Goal: Browse casually: Explore the website without a specific task or goal

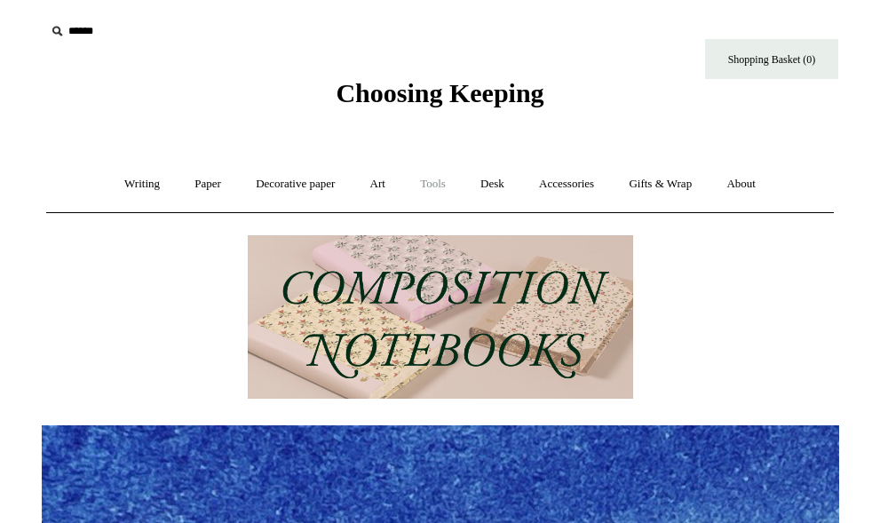
click at [428, 181] on link "Tools +" at bounding box center [433, 184] width 58 height 47
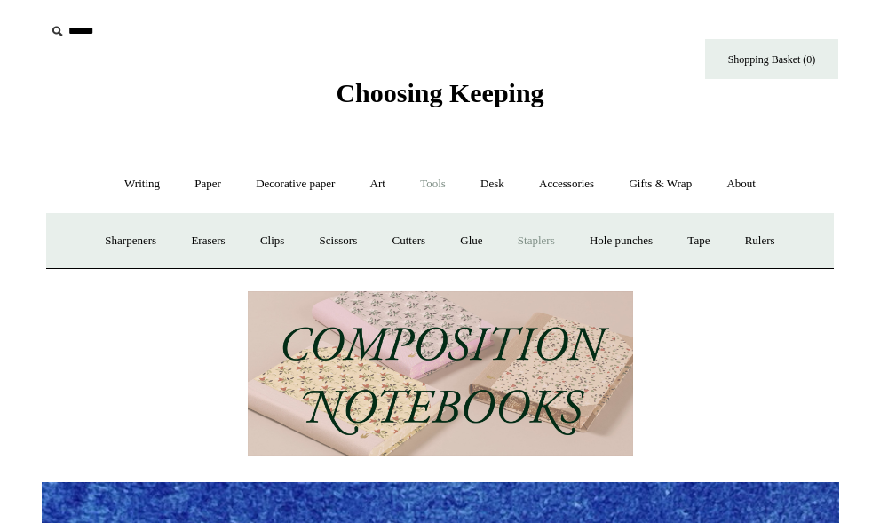
click at [526, 233] on link "Staplers +" at bounding box center [536, 241] width 69 height 47
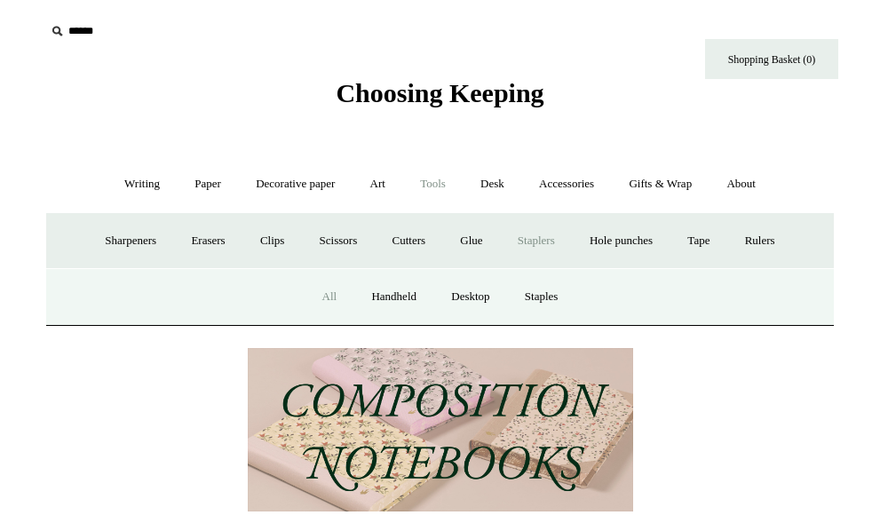
click at [320, 294] on link "All" at bounding box center [330, 297] width 47 height 47
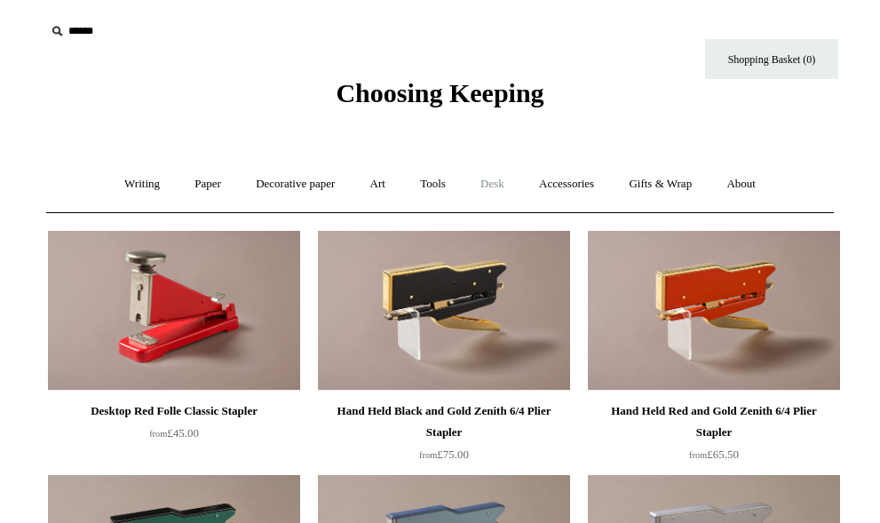
click at [490, 185] on link "Desk +" at bounding box center [493, 184] width 56 height 47
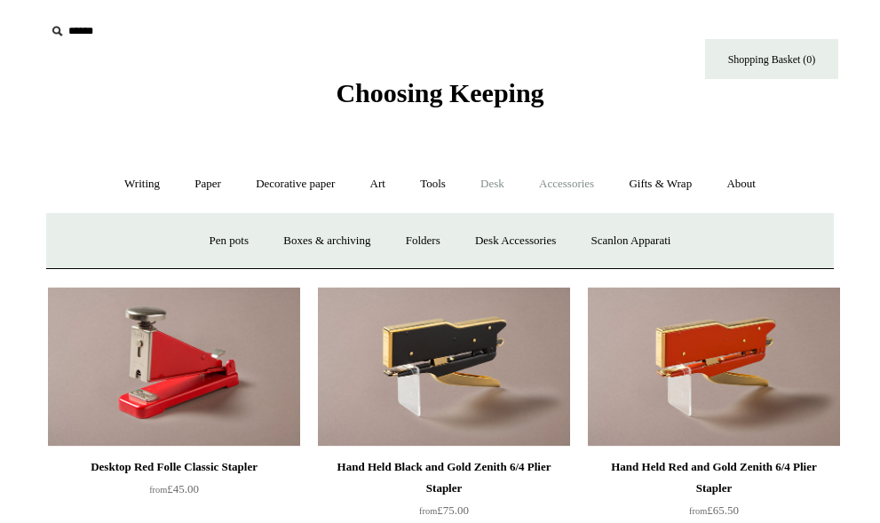
click at [562, 188] on link "Accessories +" at bounding box center [566, 184] width 87 height 47
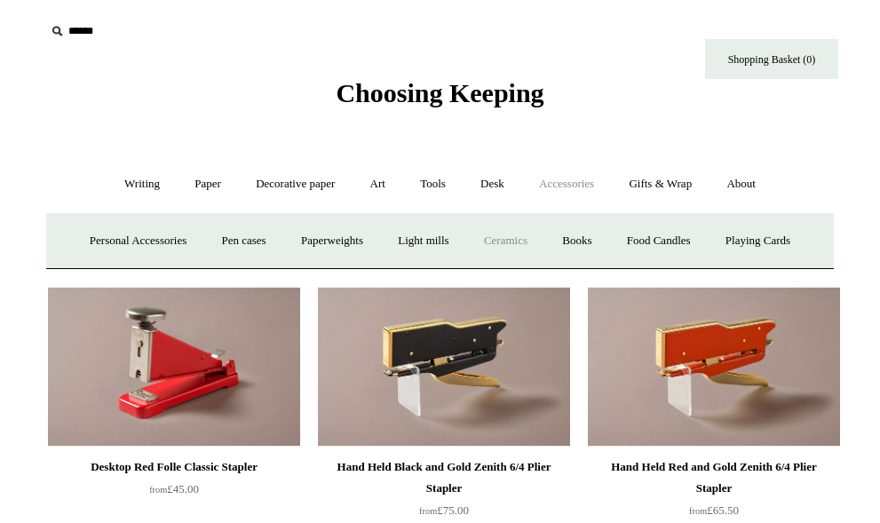
click at [530, 243] on link "Ceramics +" at bounding box center [506, 241] width 76 height 47
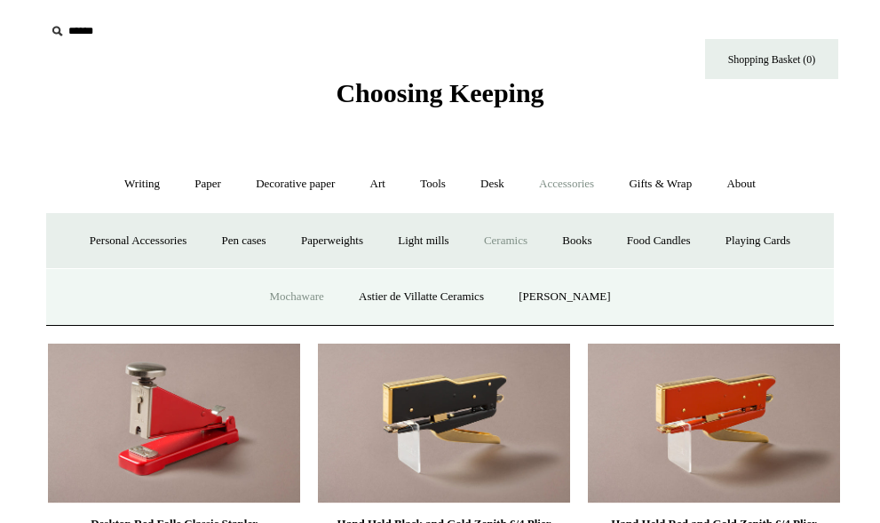
click at [297, 294] on link "Mochaware" at bounding box center [296, 297] width 86 height 47
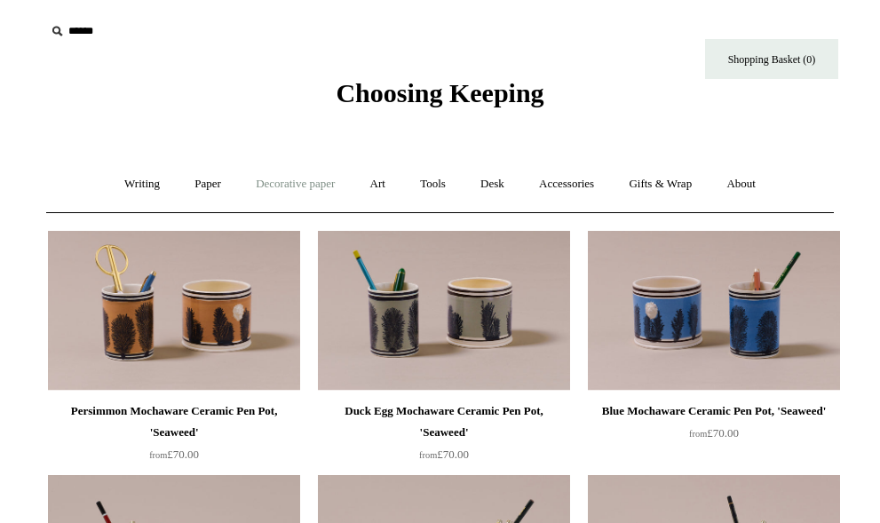
click at [287, 187] on link "Decorative paper +" at bounding box center [295, 184] width 111 height 47
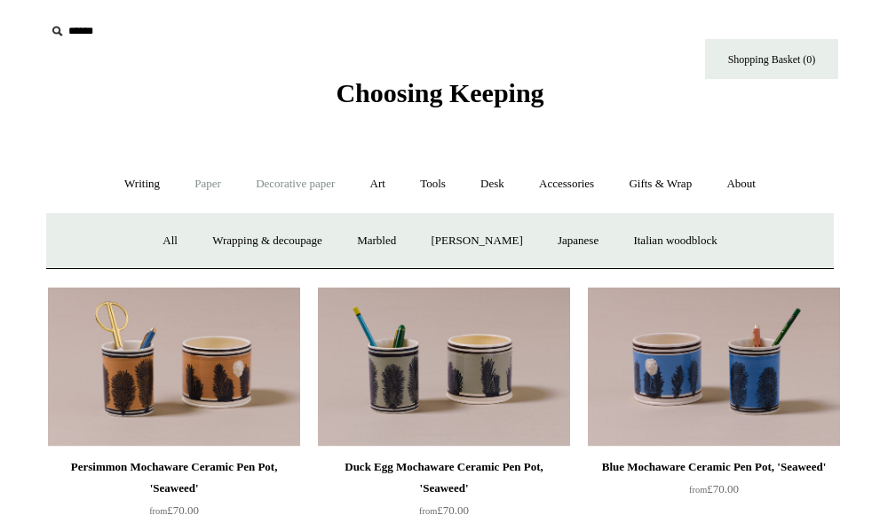
click at [190, 181] on link "Paper +" at bounding box center [208, 184] width 59 height 47
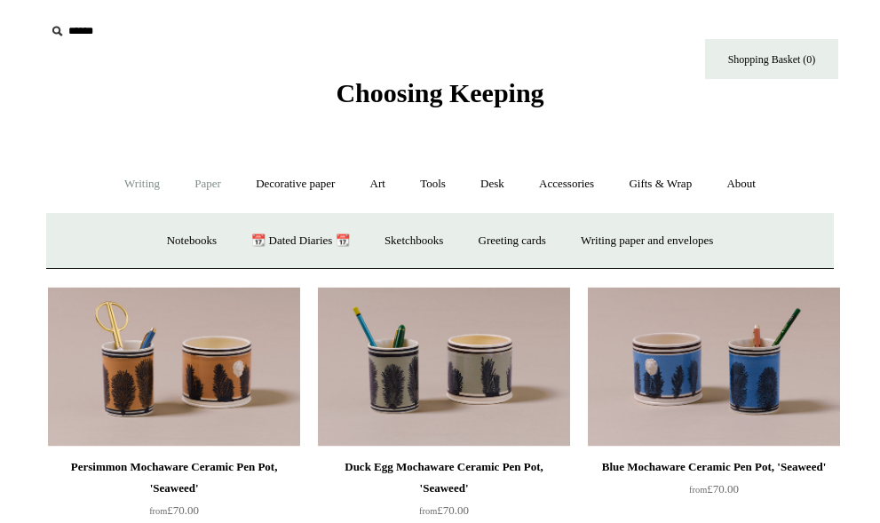
click at [138, 181] on link "Writing +" at bounding box center [142, 184] width 68 height 47
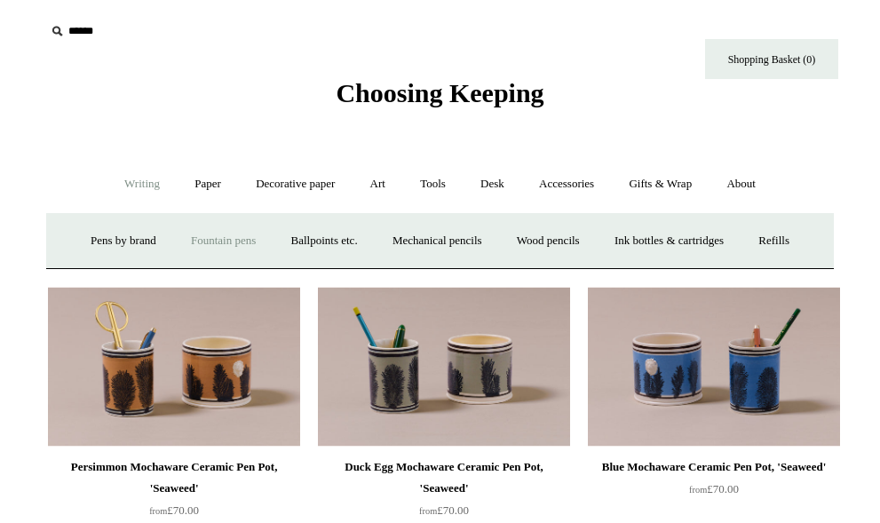
click at [208, 242] on link "Fountain pens +" at bounding box center [223, 241] width 97 height 47
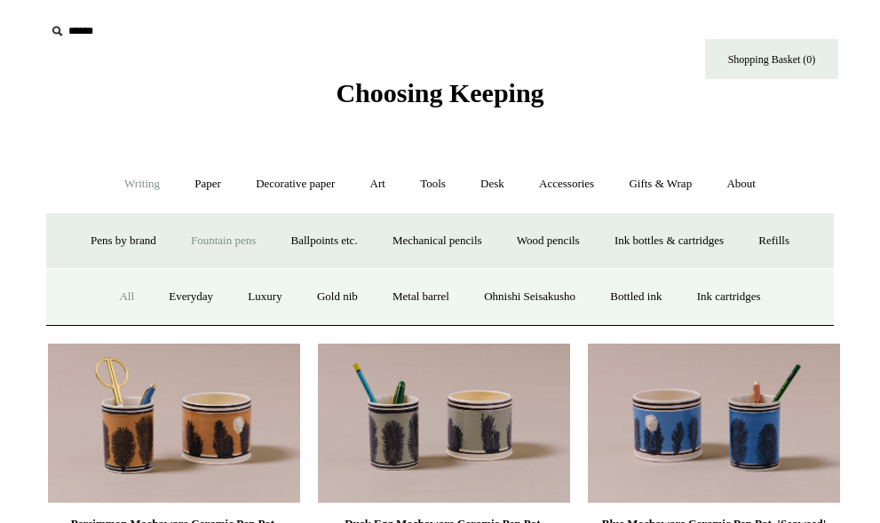
click at [113, 298] on link "All" at bounding box center [126, 297] width 47 height 47
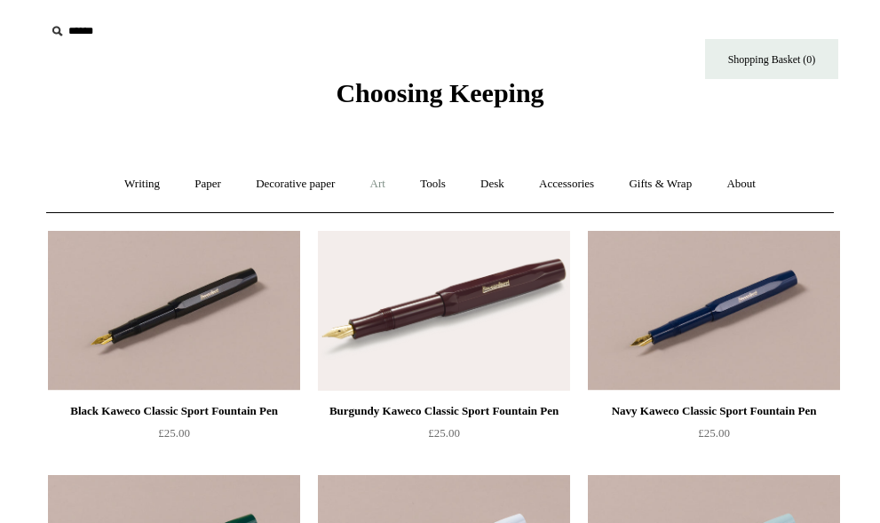
click at [386, 180] on link "Art +" at bounding box center [378, 184] width 47 height 47
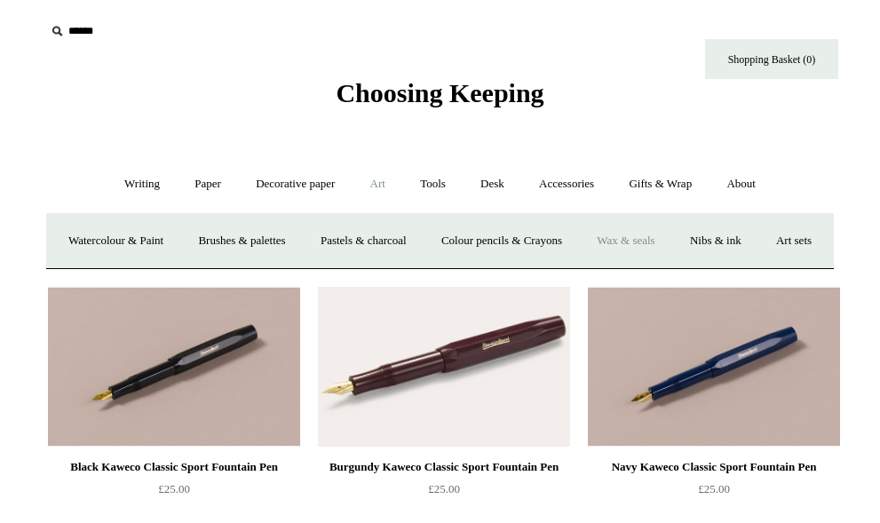
click at [671, 241] on link "Wax & seals" at bounding box center [626, 241] width 90 height 47
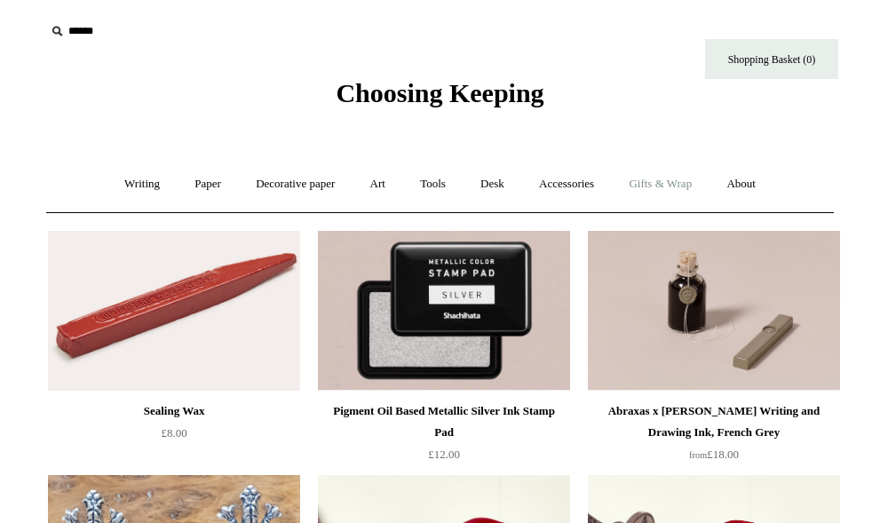
click at [649, 181] on link "Gifts & Wrap +" at bounding box center [660, 184] width 95 height 47
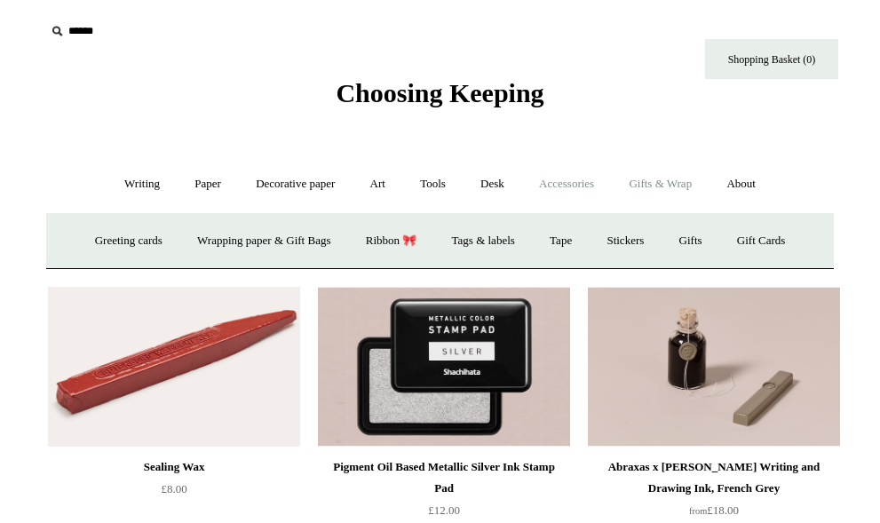
click at [591, 189] on link "Accessories +" at bounding box center [566, 184] width 87 height 47
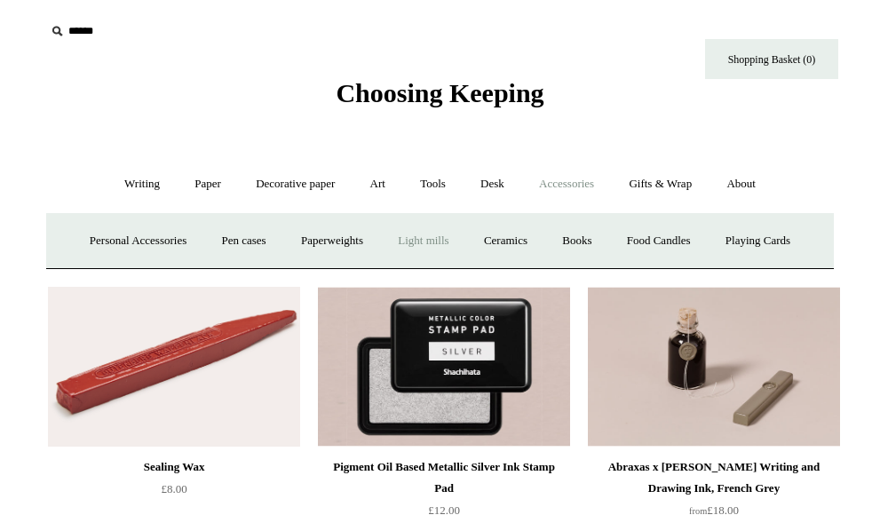
click at [394, 243] on link "Light mills" at bounding box center [423, 241] width 83 height 47
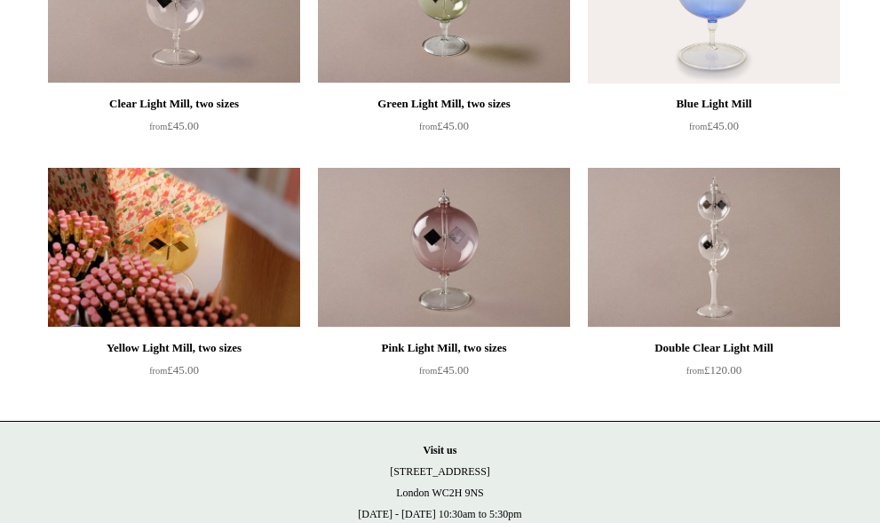
scroll to position [306, 0]
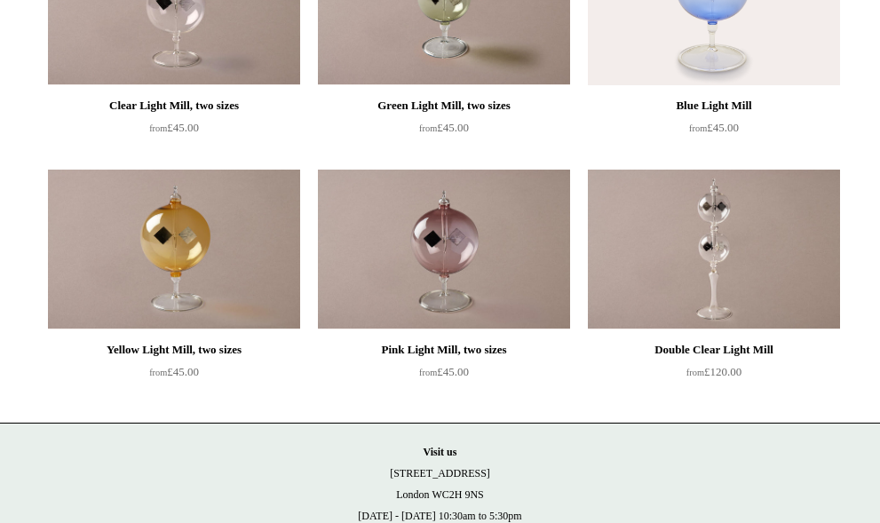
click at [234, 355] on div "Yellow Light Mill, two sizes" at bounding box center [173, 349] width 243 height 21
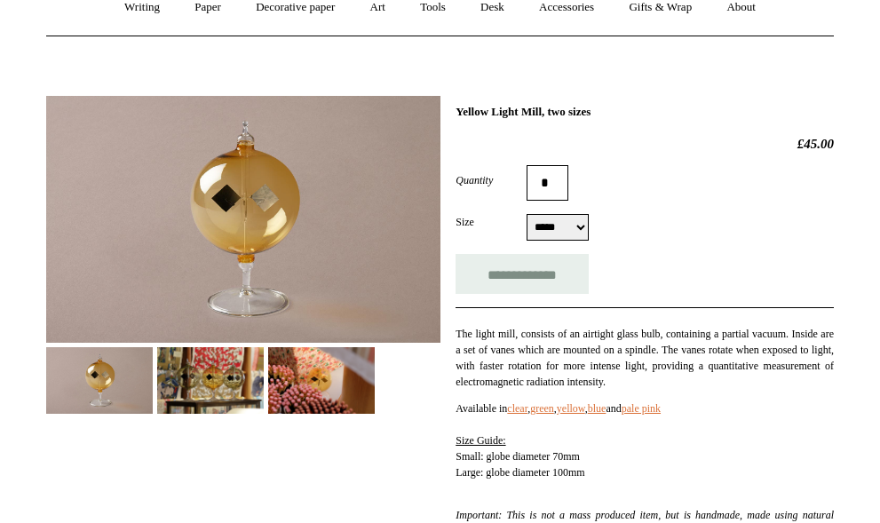
scroll to position [178, 0]
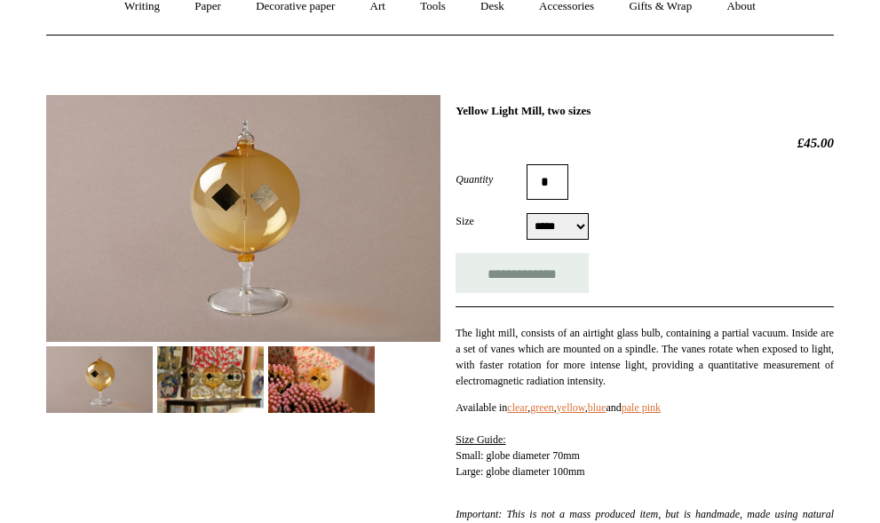
click at [237, 375] on img at bounding box center [210, 380] width 107 height 67
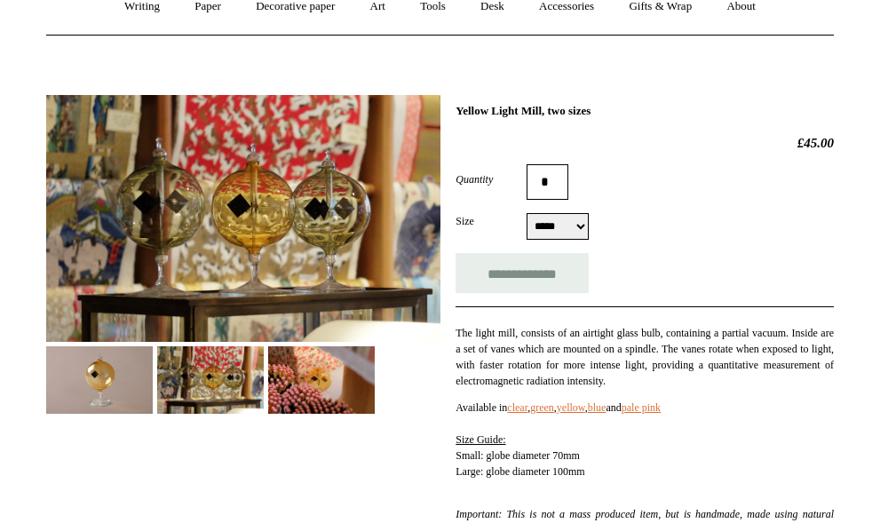
click at [309, 377] on img at bounding box center [321, 380] width 107 height 67
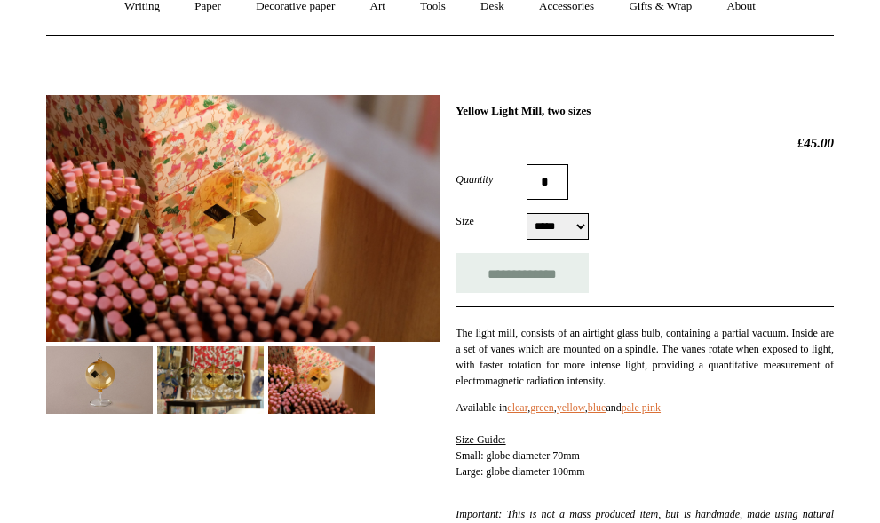
scroll to position [0, 0]
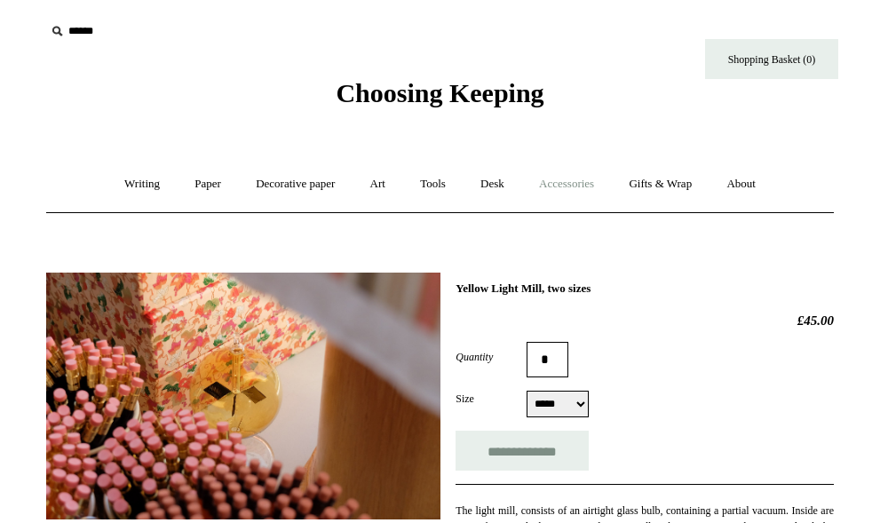
click at [553, 180] on link "Accessories +" at bounding box center [566, 184] width 87 height 47
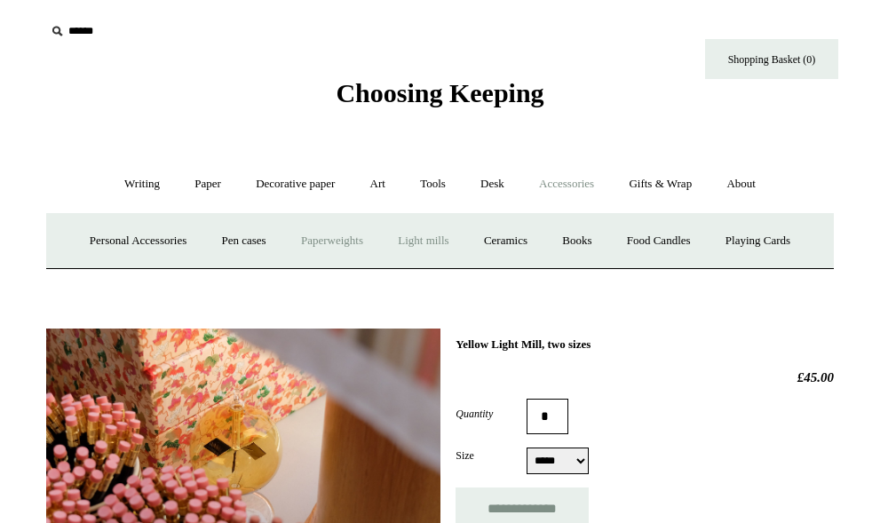
click at [331, 245] on link "Paperweights +" at bounding box center [332, 241] width 94 height 47
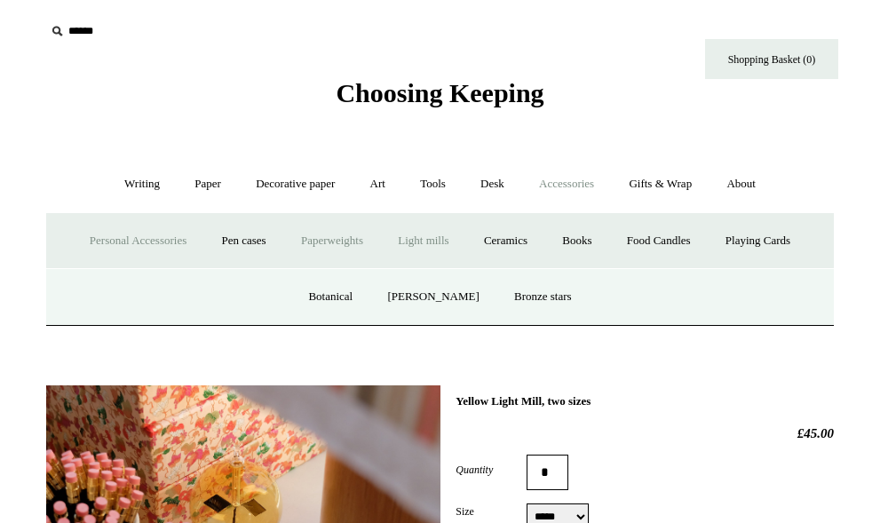
click at [163, 244] on link "Personal Accessories +" at bounding box center [138, 241] width 129 height 47
click at [267, 303] on link "Leather" at bounding box center [261, 297] width 68 height 47
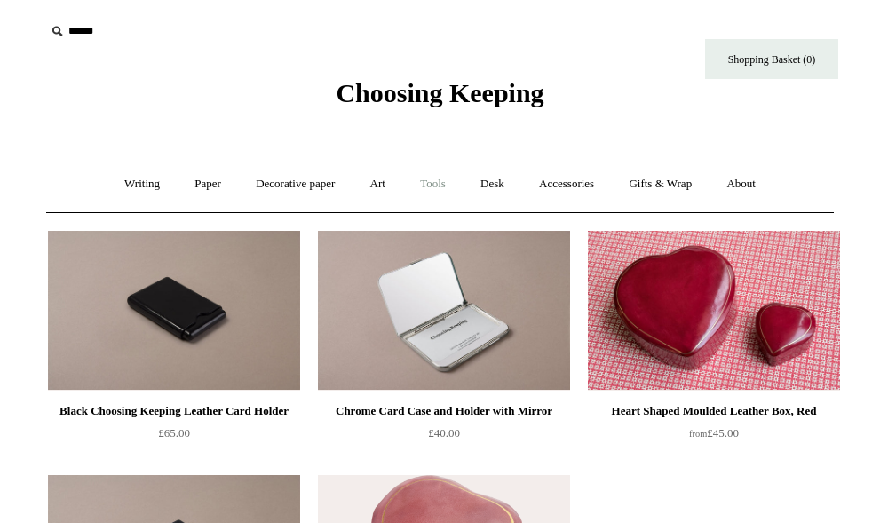
click at [427, 192] on link "Tools +" at bounding box center [433, 184] width 58 height 47
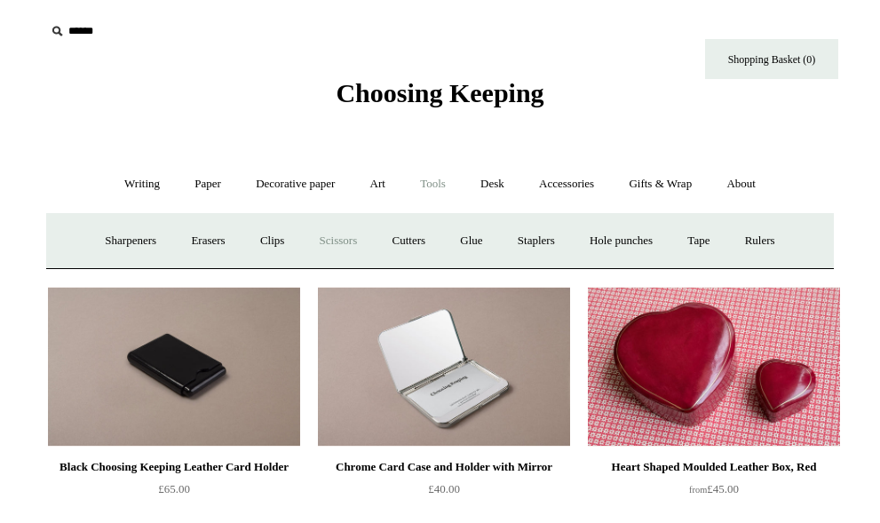
click at [323, 239] on link "Scissors" at bounding box center [339, 241] width 70 height 47
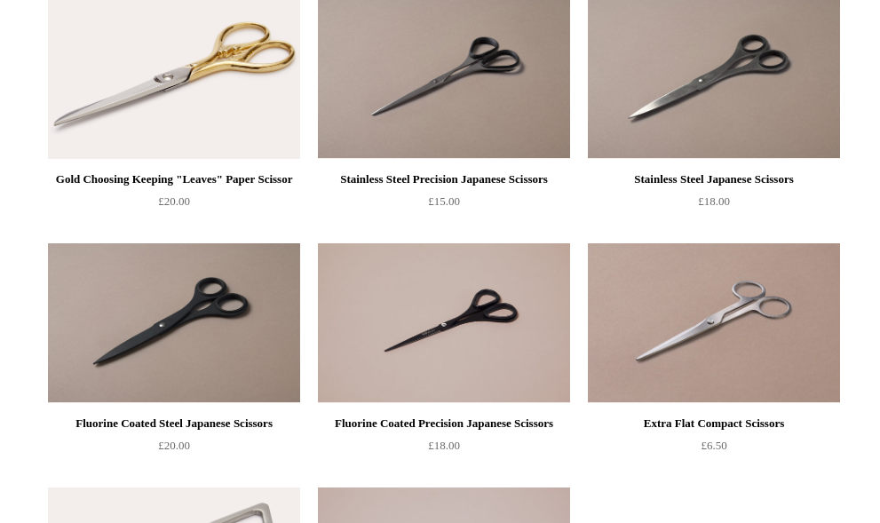
scroll to position [622, 0]
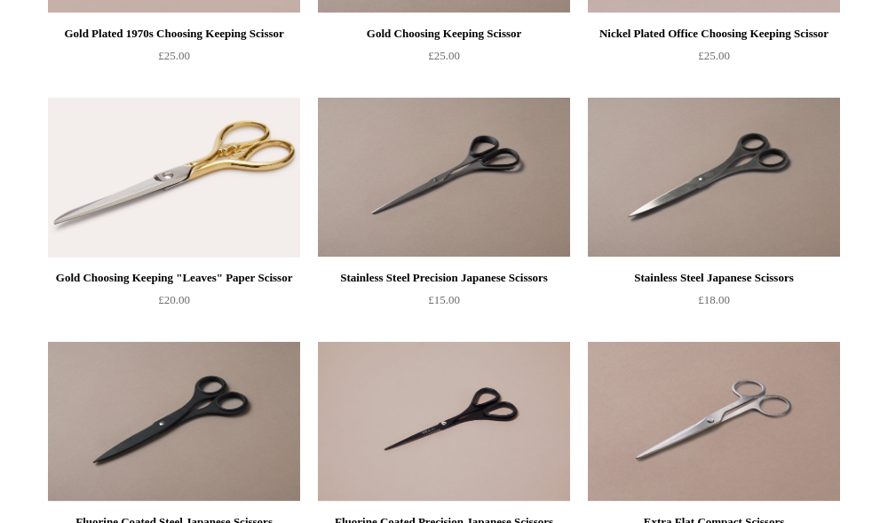
click at [227, 207] on img at bounding box center [174, 178] width 252 height 160
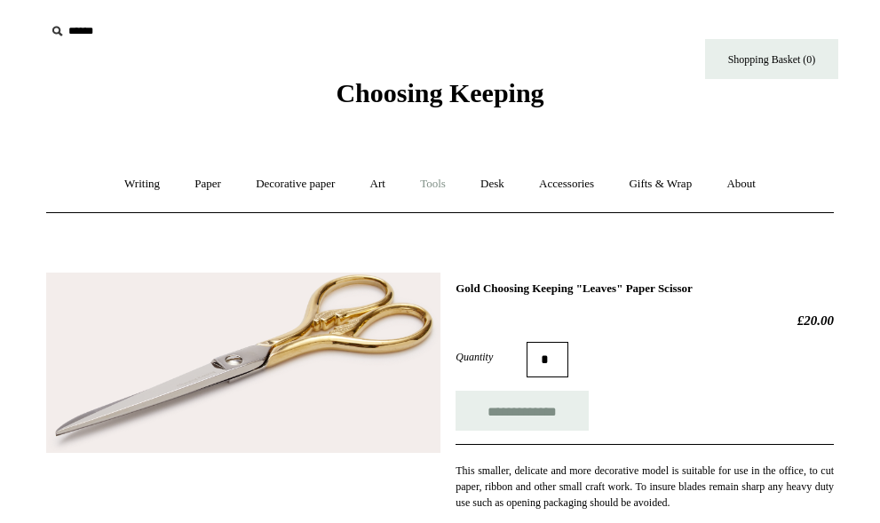
click at [433, 184] on link "Tools +" at bounding box center [433, 184] width 58 height 47
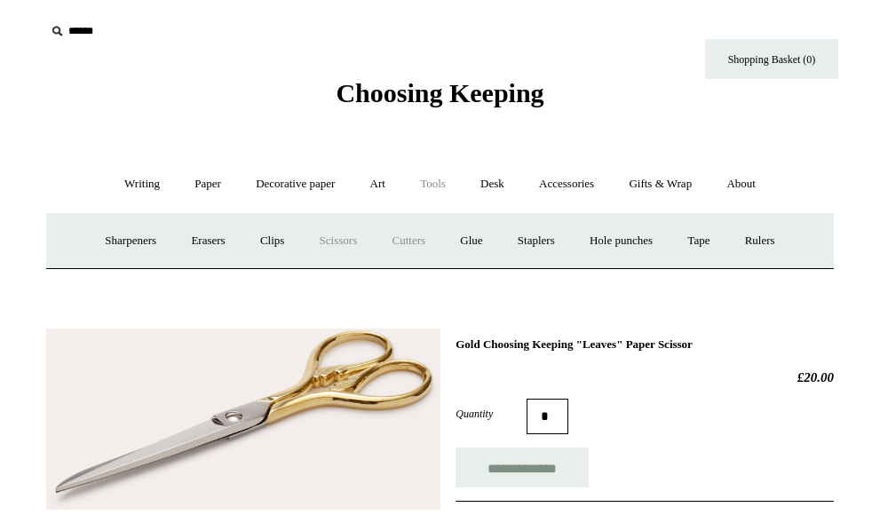
click at [415, 235] on link "Cutters" at bounding box center [409, 241] width 66 height 47
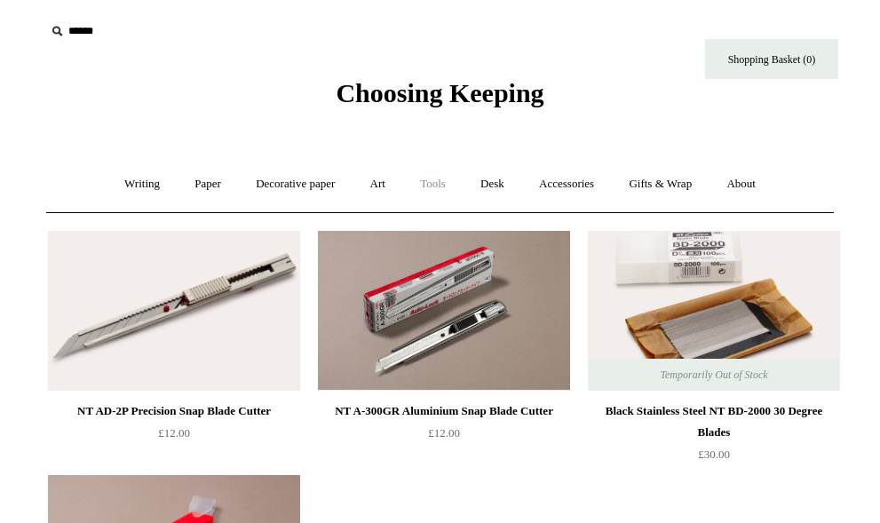
click at [432, 185] on link "Tools +" at bounding box center [433, 184] width 58 height 47
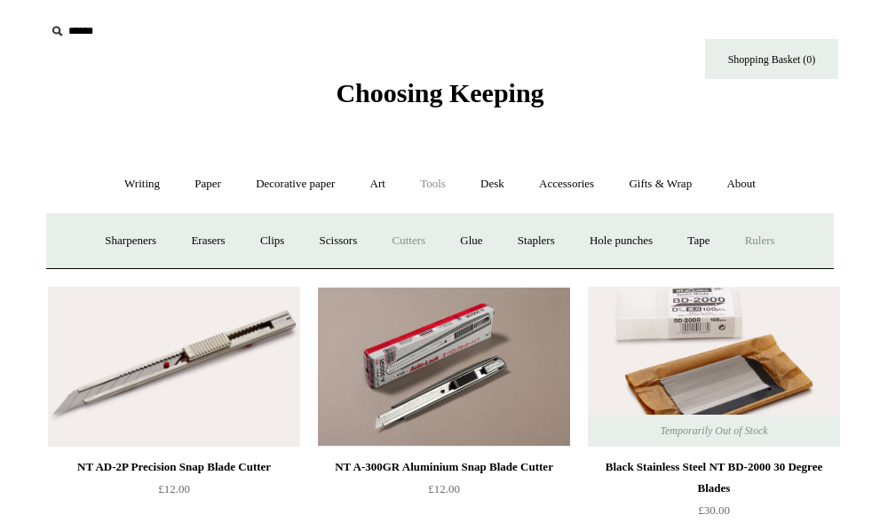
click at [764, 244] on link "Rulers" at bounding box center [760, 241] width 62 height 47
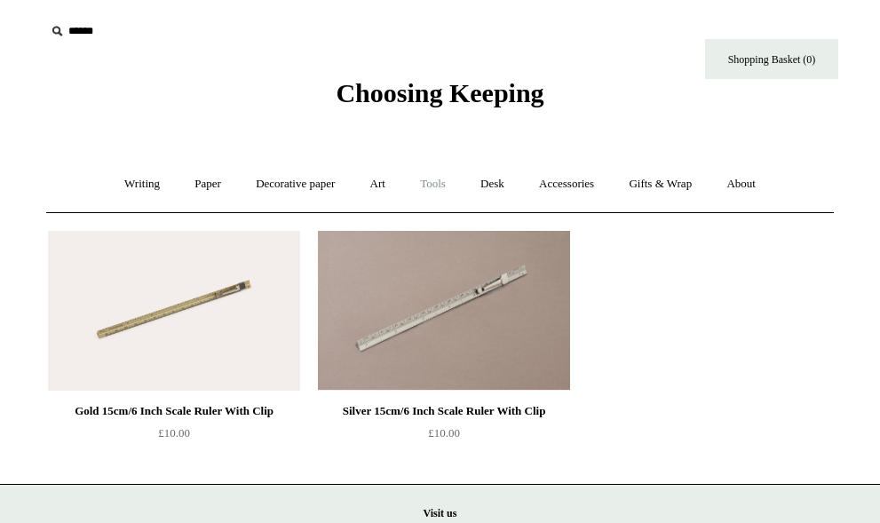
click at [426, 189] on link "Tools +" at bounding box center [433, 184] width 58 height 47
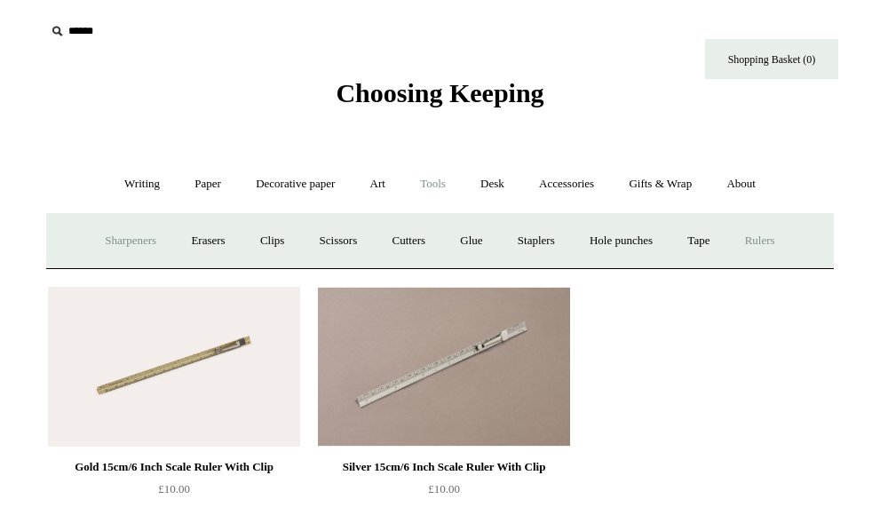
click at [117, 243] on link "Sharpeners" at bounding box center [131, 241] width 84 height 47
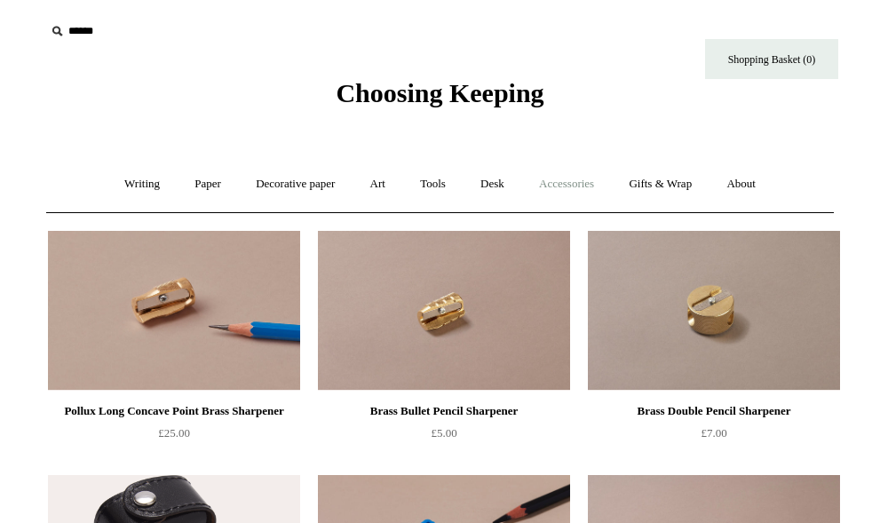
click at [589, 188] on link "Accessories +" at bounding box center [566, 184] width 87 height 47
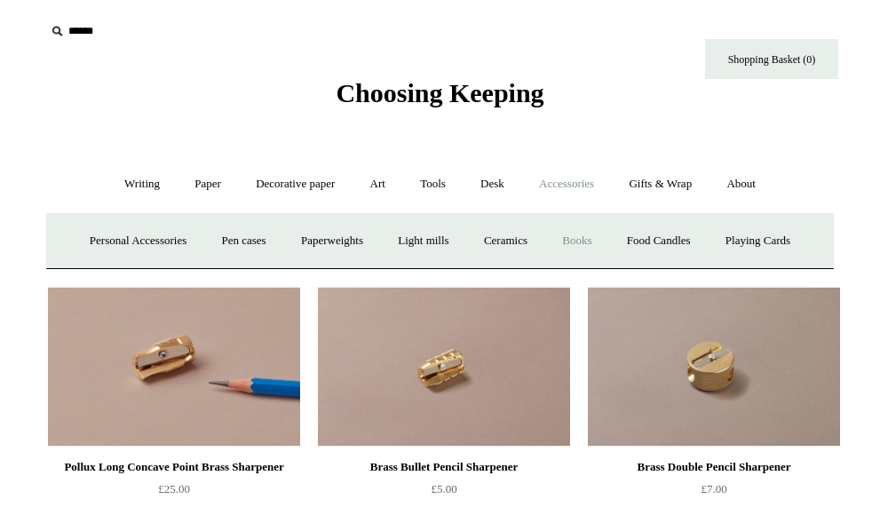
click at [577, 230] on link "Books" at bounding box center [576, 241] width 61 height 47
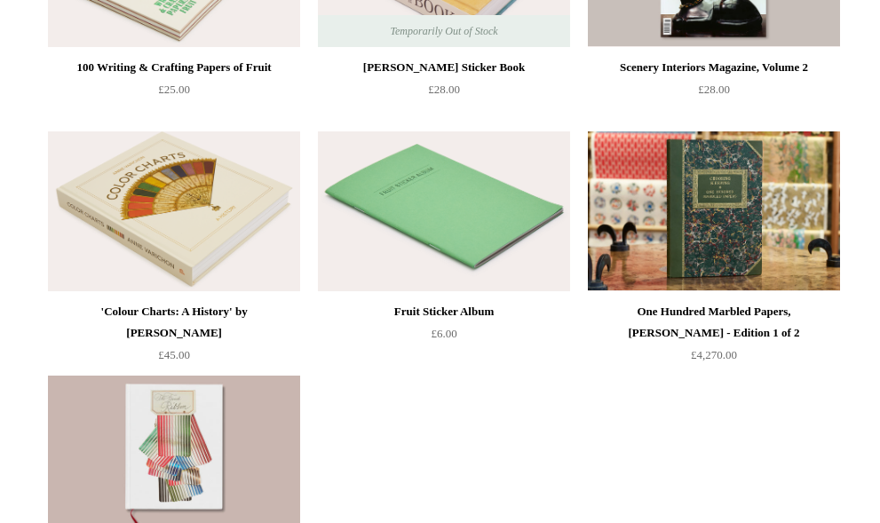
scroll to position [444, 0]
